Goal: Task Accomplishment & Management: Complete application form

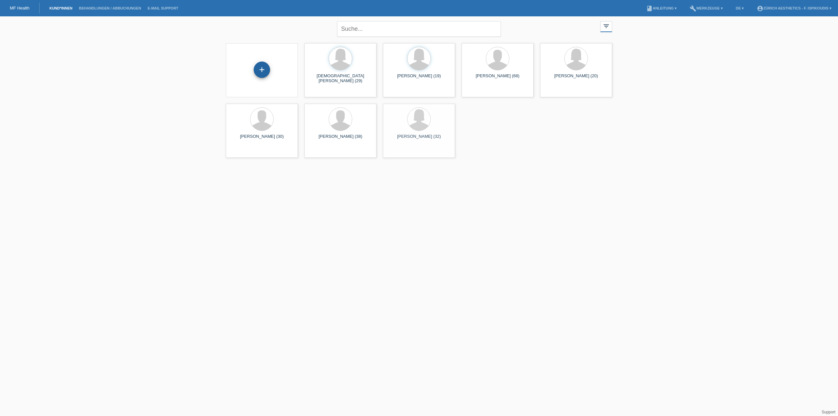
click at [260, 72] on div "+" at bounding box center [262, 70] width 16 height 16
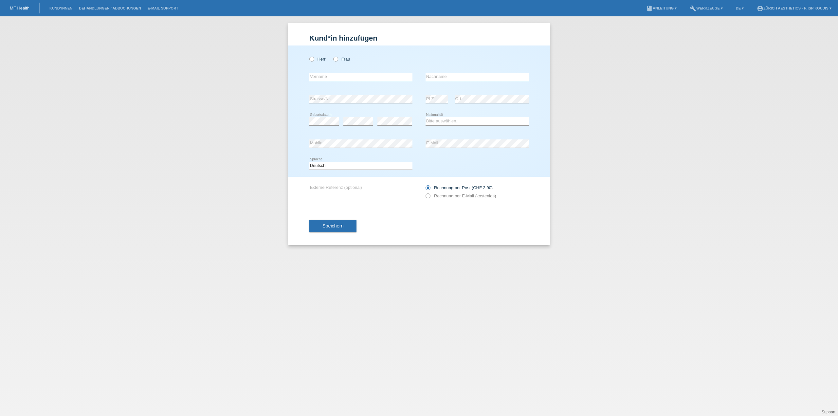
click at [339, 81] on icon at bounding box center [360, 81] width 103 height 0
click at [338, 75] on input "text" at bounding box center [360, 77] width 103 height 8
paste input "Hoayda"
type input "Hoayda"
click at [340, 59] on label "Frau" at bounding box center [341, 59] width 17 height 5
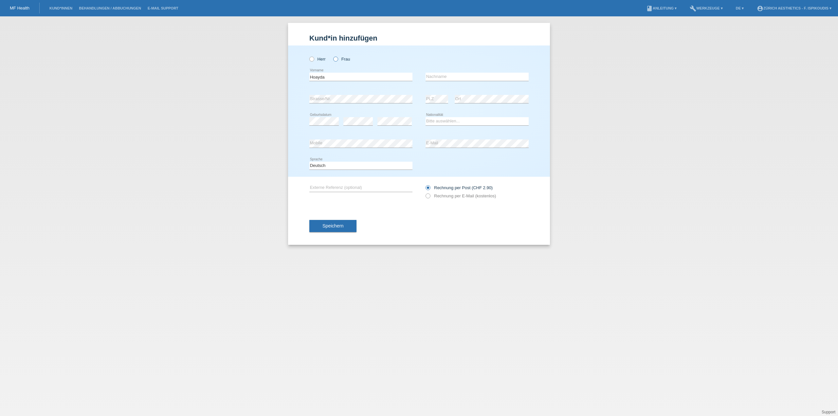
click at [337, 59] on input "Frau" at bounding box center [335, 59] width 4 height 4
radio input "true"
click at [445, 69] on div "error Nachname" at bounding box center [477, 77] width 103 height 22
click at [445, 76] on input "text" at bounding box center [477, 77] width 103 height 8
type input "Mohamed"
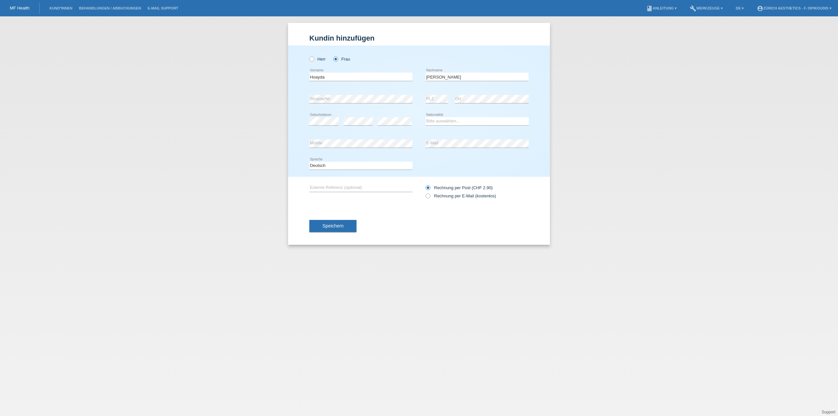
click at [443, 116] on div "Bitte auswählen... Schweiz Deutschland Liechtenstein Österreich ------------ Af…" at bounding box center [477, 121] width 103 height 22
click at [443, 118] on select "Bitte auswählen... Schweiz Deutschland Liechtenstein Österreich ------------ Af…" at bounding box center [477, 121] width 103 height 8
select select "CH"
click at [426, 117] on select "Bitte auswählen... Schweiz Deutschland Liechtenstein Österreich ------------ Af…" at bounding box center [477, 121] width 103 height 8
click at [466, 195] on label "Rechnung per E-Mail (kostenlos)" at bounding box center [461, 195] width 70 height 5
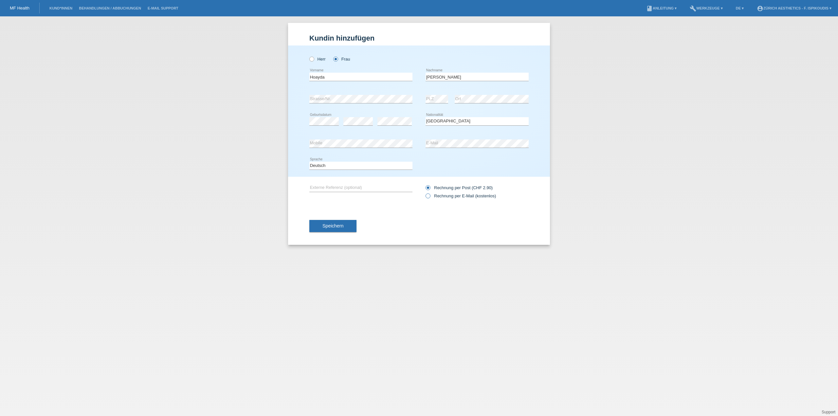
click at [430, 195] on input "Rechnung per E-Mail (kostenlos)" at bounding box center [428, 197] width 4 height 8
radio input "true"
click at [337, 229] on button "Speichern" at bounding box center [332, 226] width 47 height 12
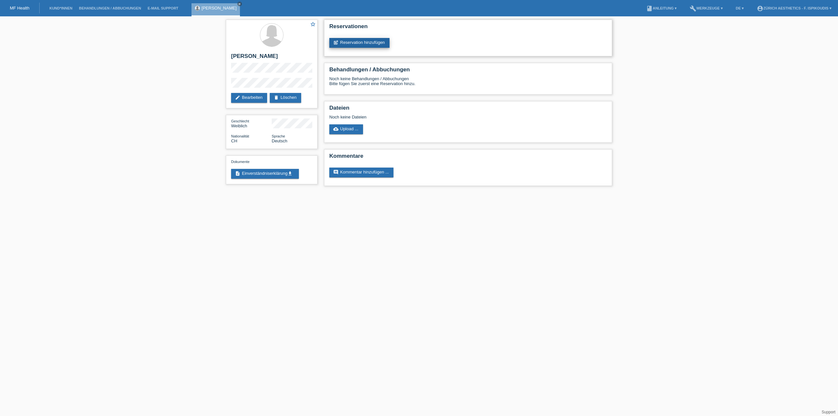
click at [352, 40] on link "post_add Reservation hinzufügen" at bounding box center [359, 43] width 60 height 10
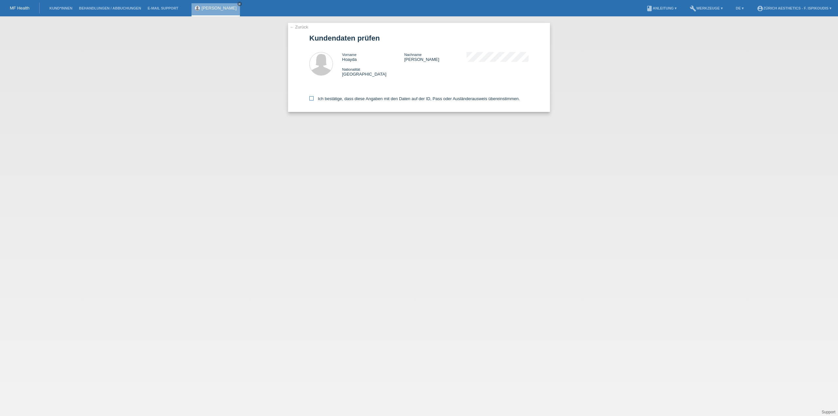
click at [326, 97] on label "Ich bestätige, dass diese Angaben mit den Daten auf der ID, Pass oder Ausländer…" at bounding box center [414, 98] width 210 height 5
click at [314, 97] on input "Ich bestätige, dass diese Angaben mit den Daten auf der ID, Pass oder Ausländer…" at bounding box center [311, 98] width 4 height 4
checkbox input "true"
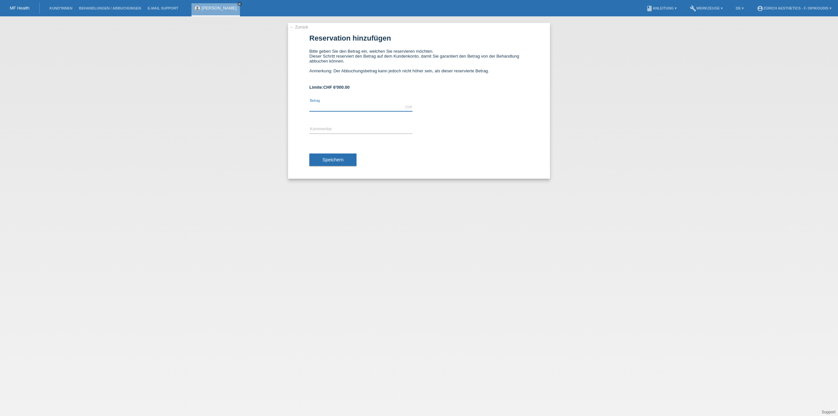
click at [326, 109] on input "text" at bounding box center [360, 107] width 103 height 8
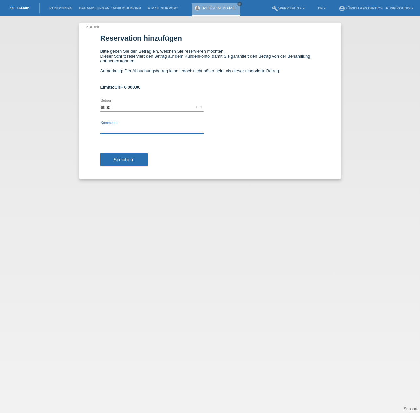
type input "6900.00"
click at [118, 128] on input "text" at bounding box center [151, 129] width 103 height 8
type input "Behandlung Zürich Aesthetics"
click at [129, 159] on span "Speichern" at bounding box center [124, 159] width 21 height 5
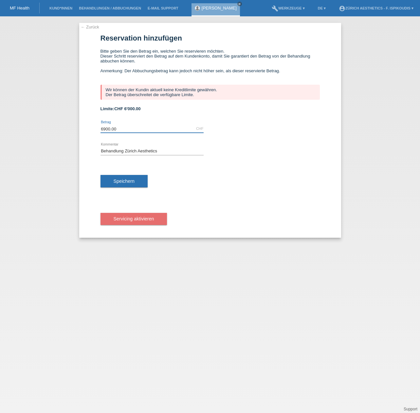
click at [145, 130] on input "6900.00" at bounding box center [151, 129] width 103 height 8
click at [200, 96] on div "Wir können der Kundin aktuell keine Kreditlimite gewähren. Der Betrag überschre…" at bounding box center [209, 92] width 219 height 15
drag, startPoint x: 200, startPoint y: 93, endPoint x: 127, endPoint y: 90, distance: 73.4
click at [127, 90] on div "Wir können der Kundin aktuell keine Kreditlimite gewähren. Der Betrag überschre…" at bounding box center [209, 92] width 219 height 15
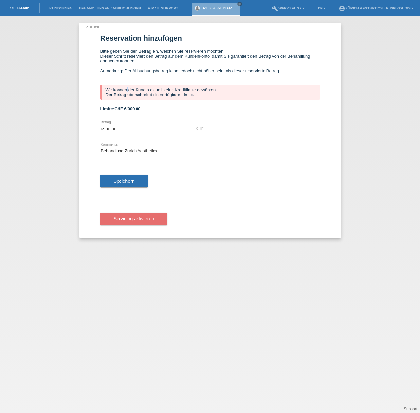
click at [127, 90] on div "Wir können der Kundin aktuell keine Kreditlimite gewähren. Der Betrag überschre…" at bounding box center [209, 92] width 219 height 15
click at [120, 190] on div "Speichern" at bounding box center [209, 181] width 219 height 38
click at [141, 131] on input "6900.00" at bounding box center [151, 129] width 103 height 8
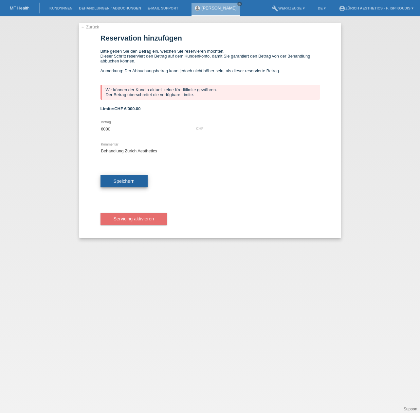
type input "6000.00"
click at [126, 183] on span "Speichern" at bounding box center [124, 181] width 21 height 5
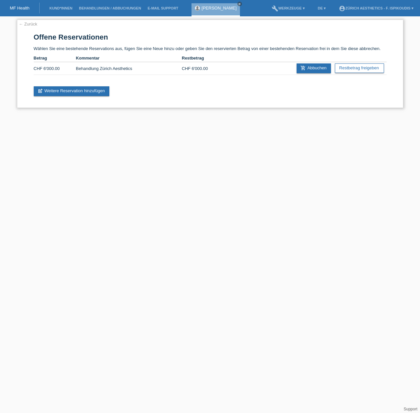
click at [28, 23] on link "← Zurück" at bounding box center [28, 24] width 18 height 5
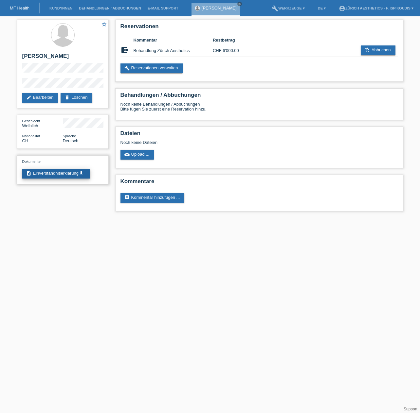
click at [63, 174] on link "description Einverständniserklärung get_app" at bounding box center [56, 174] width 68 height 10
